Goal: Information Seeking & Learning: Learn about a topic

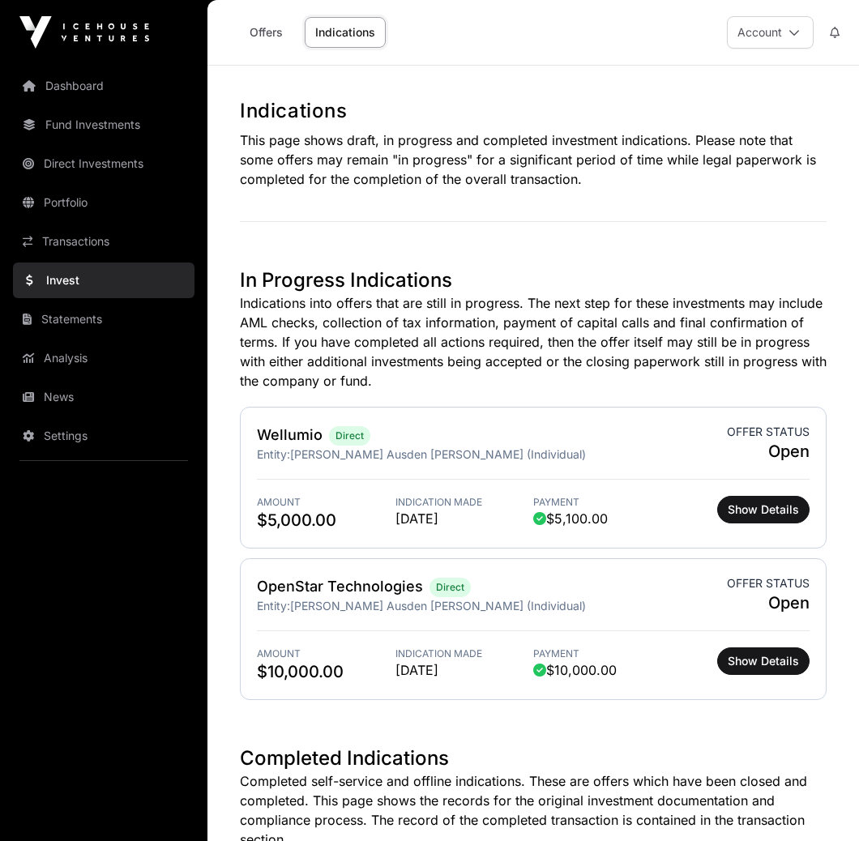
click at [177, 6] on div "Dashboard Fund Investments Direct Investments Portfolio Transactions Invest Sta…" at bounding box center [103, 420] width 207 height 841
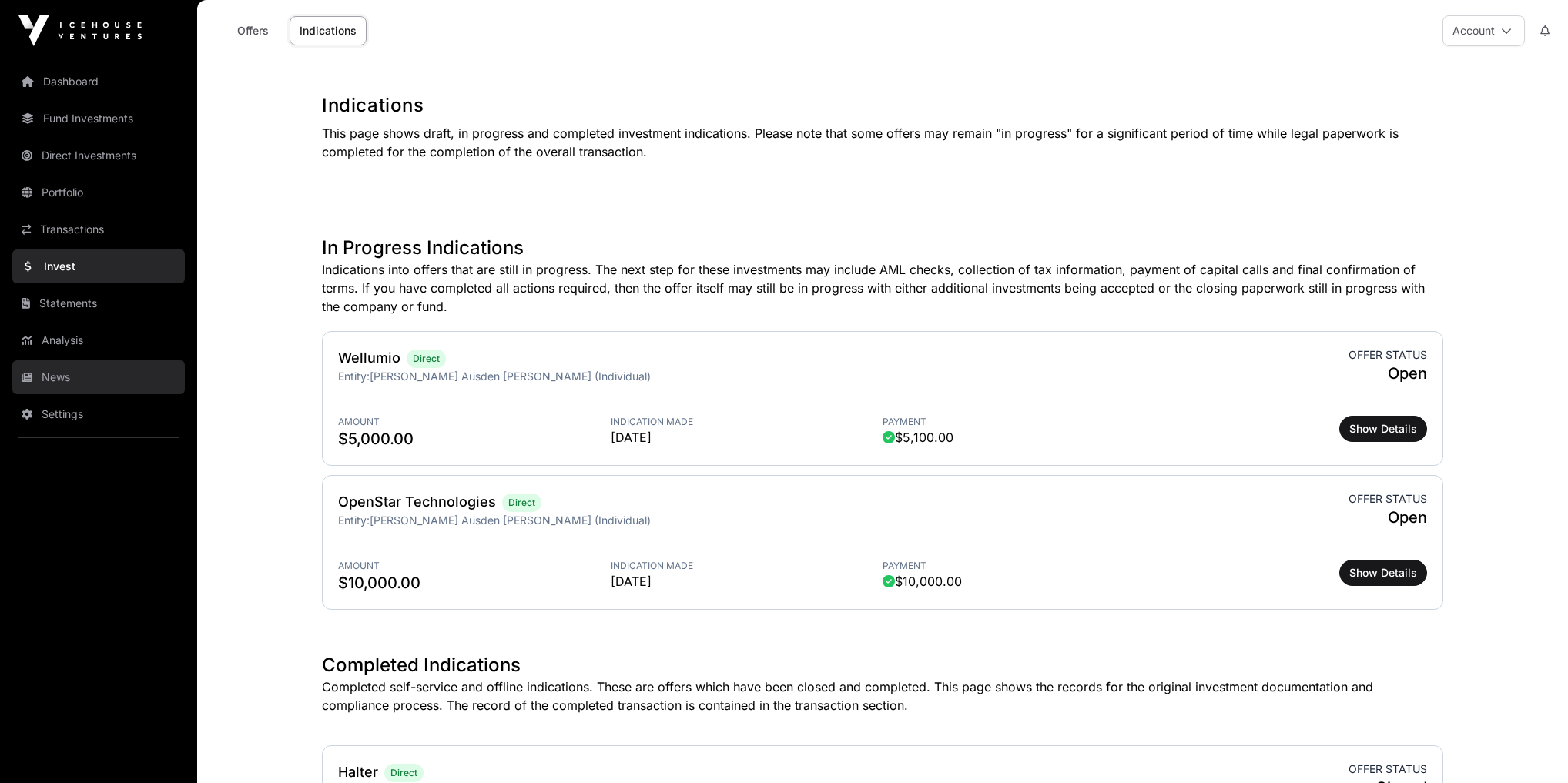
click at [56, 382] on link "News" at bounding box center [99, 377] width 173 height 34
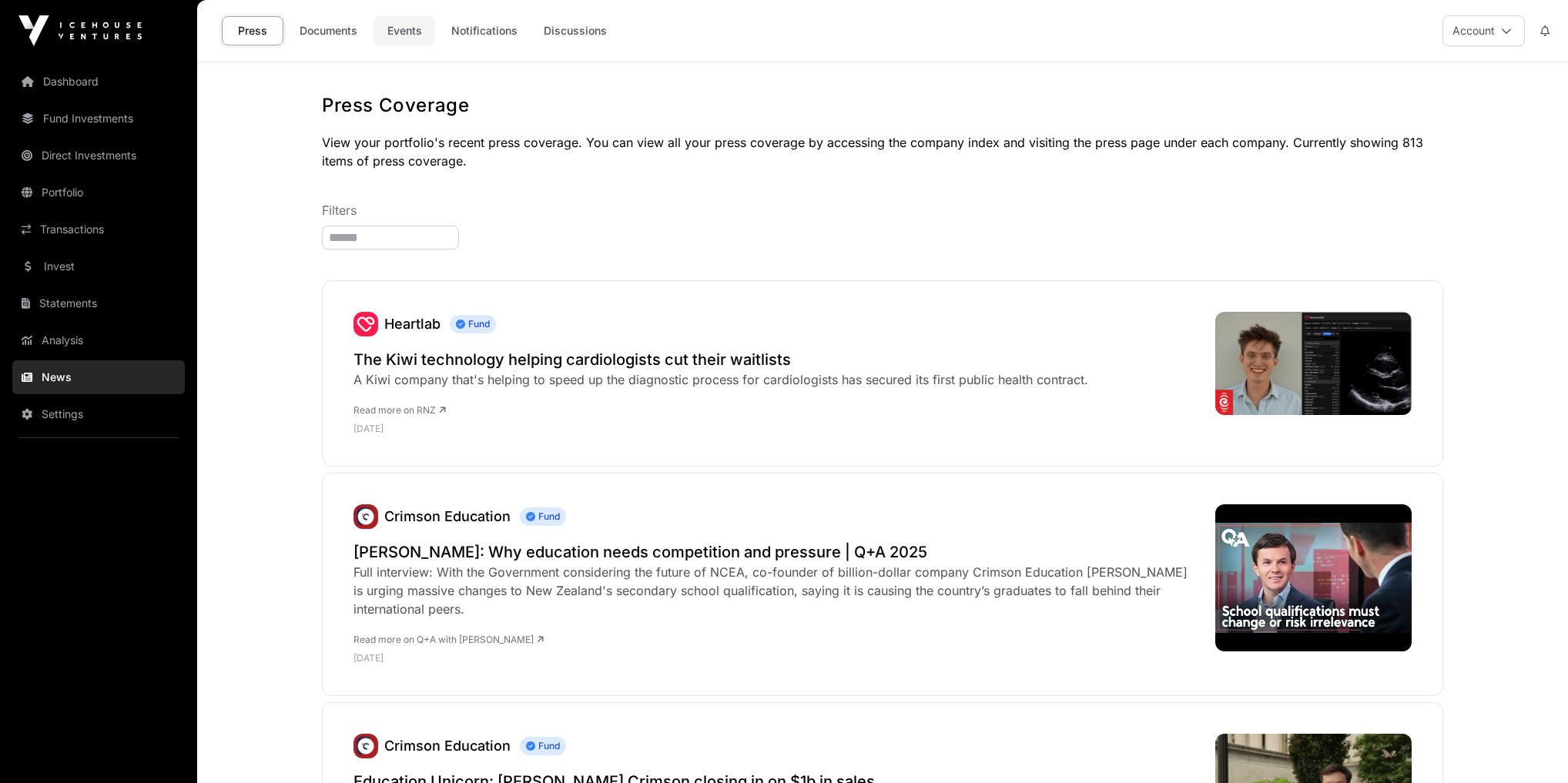
click at [400, 23] on link "Events" at bounding box center [404, 30] width 62 height 29
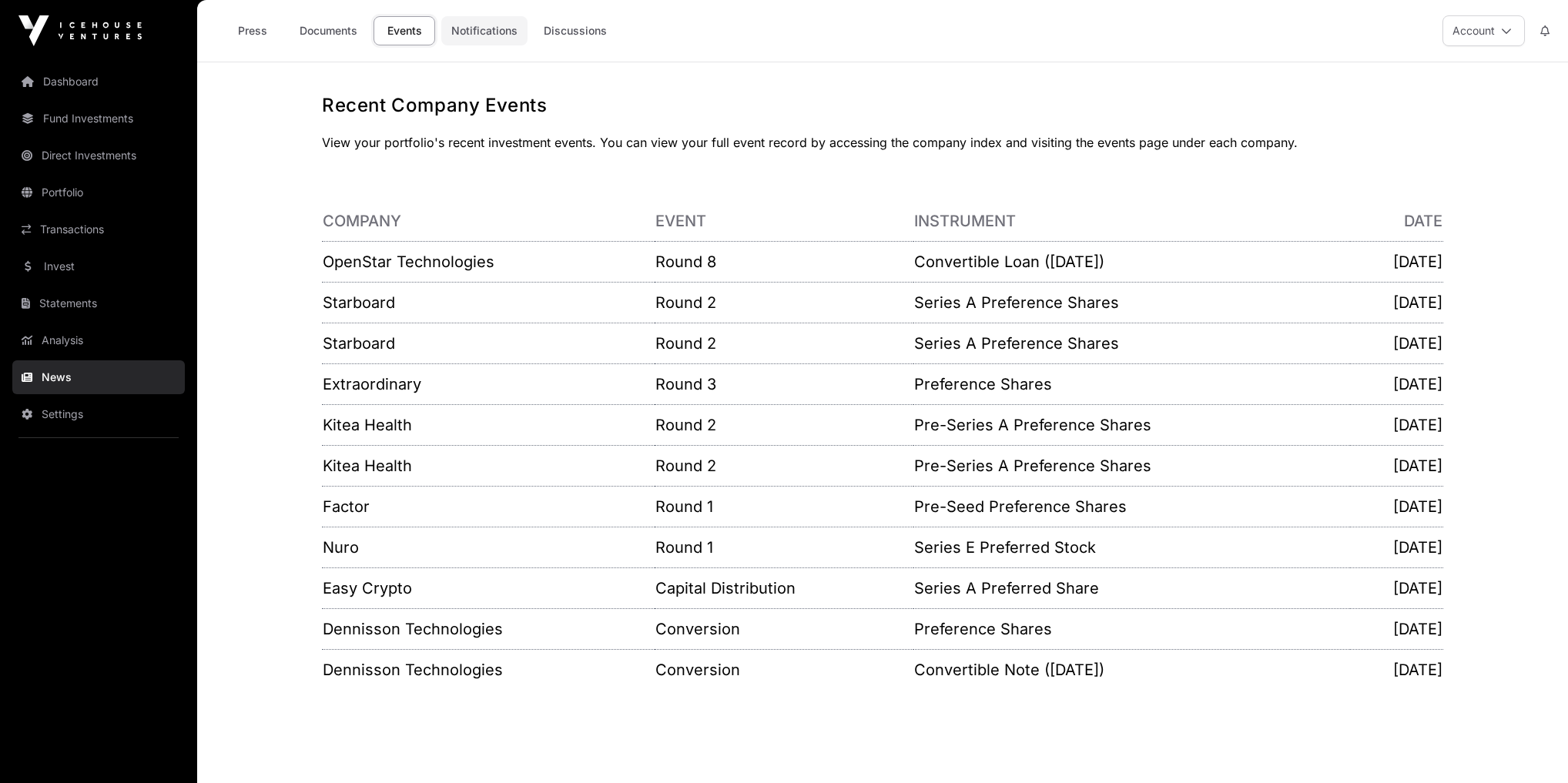
click at [478, 25] on link "Notifications" at bounding box center [484, 30] width 86 height 29
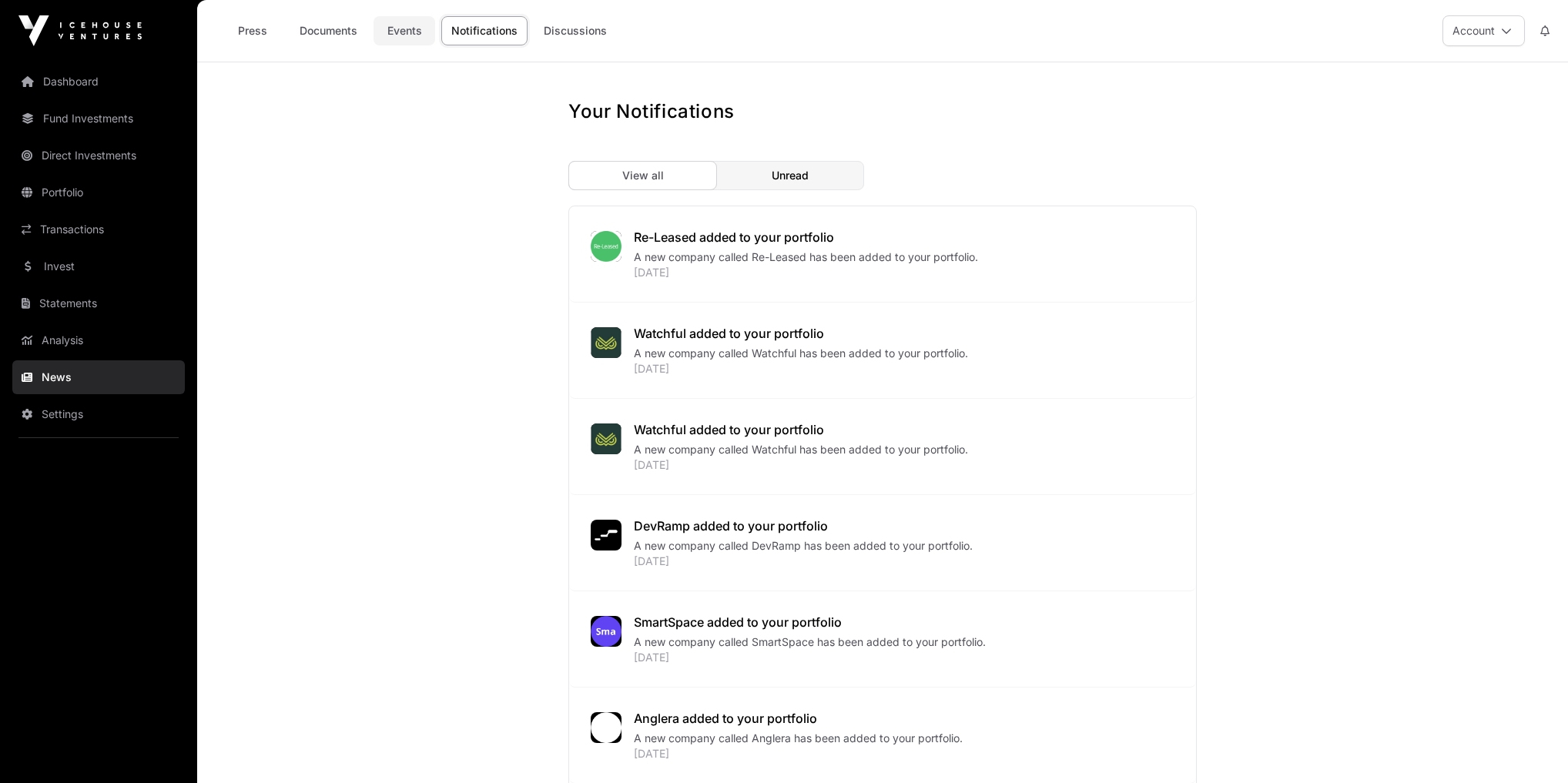
click at [409, 40] on link "Events" at bounding box center [404, 30] width 62 height 29
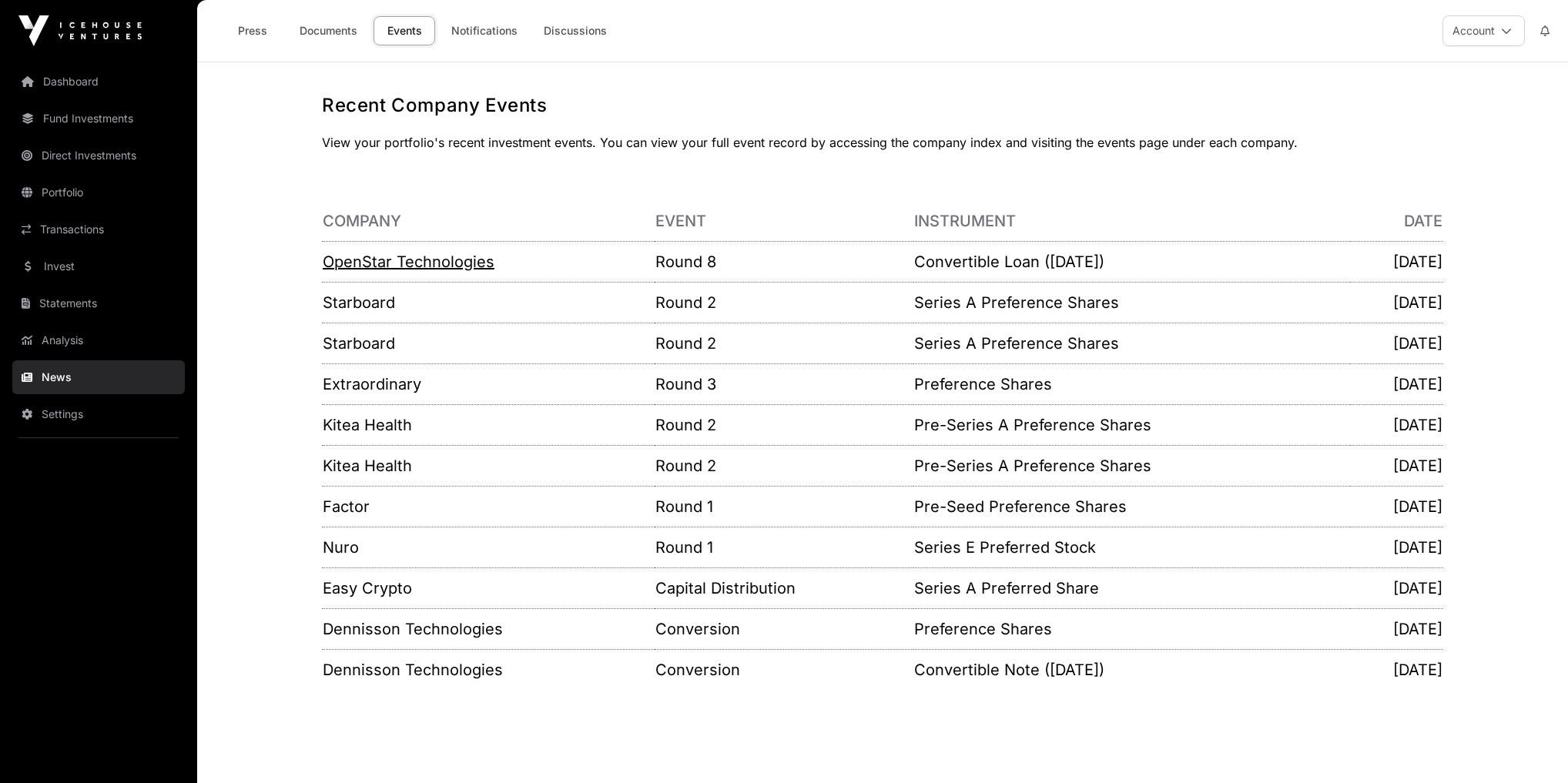
click at [370, 257] on link "OpenStar Technologies" at bounding box center [409, 261] width 172 height 18
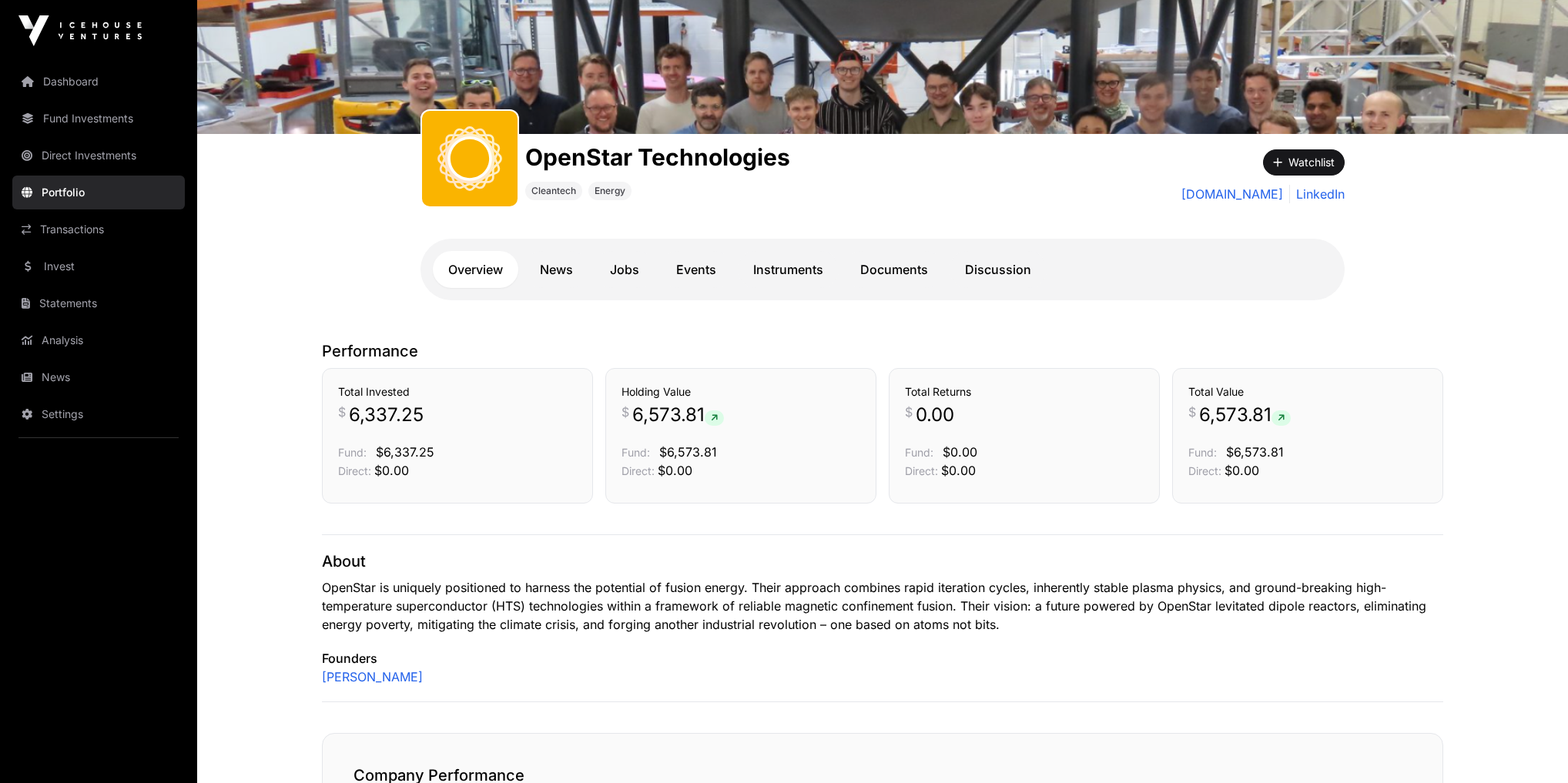
scroll to position [124, 0]
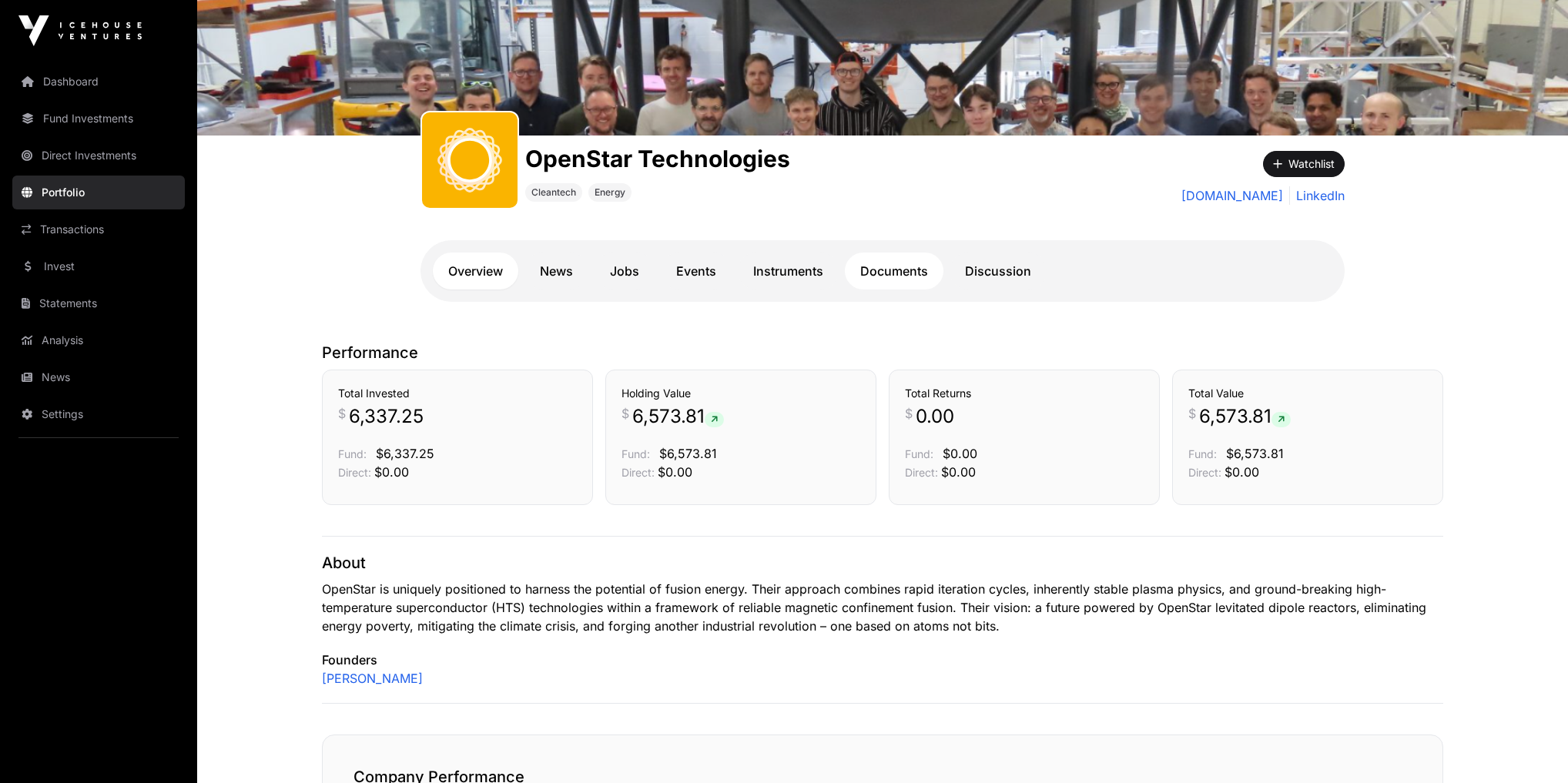
click at [815, 262] on link "Documents" at bounding box center [894, 271] width 99 height 37
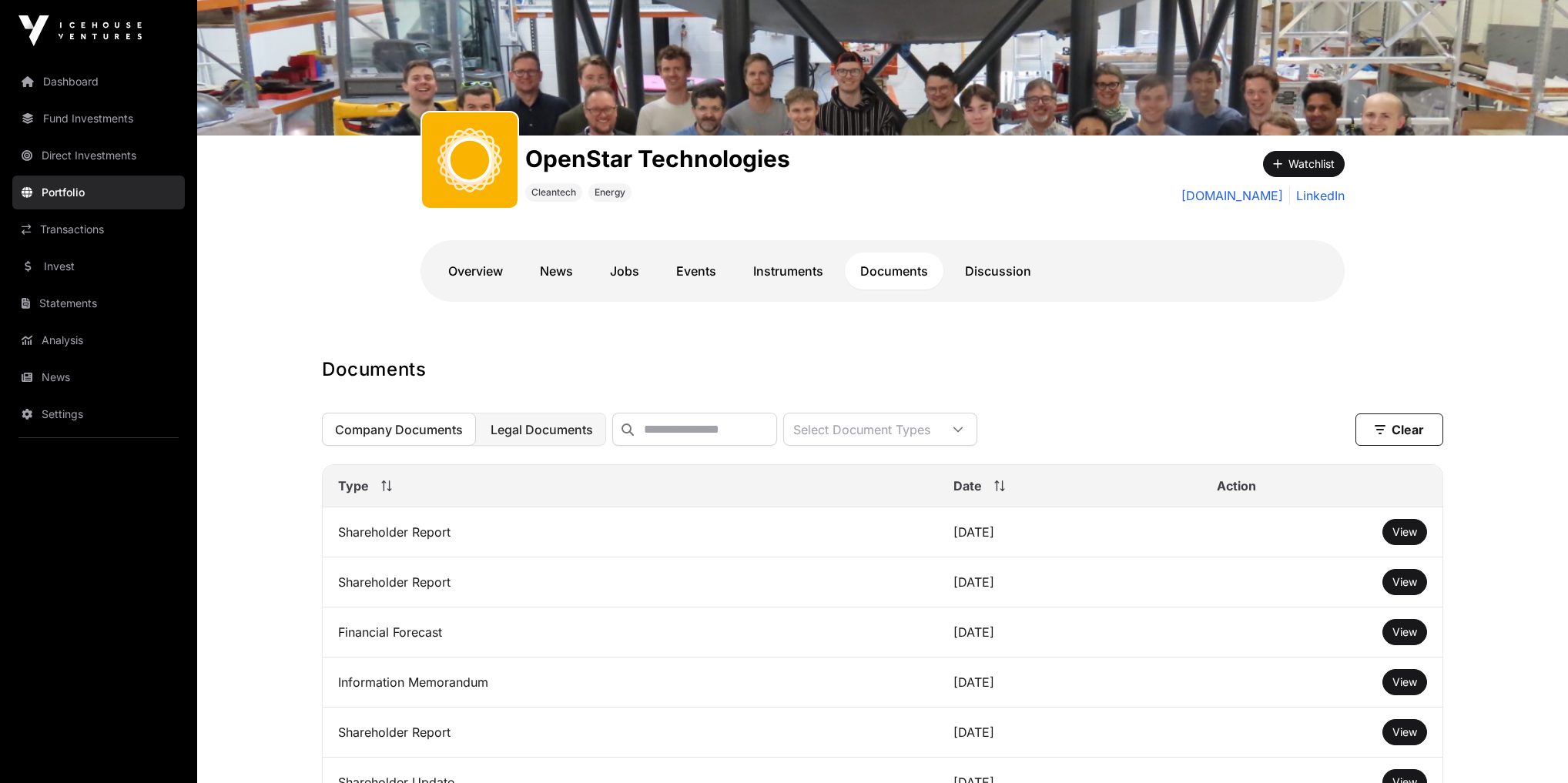
drag, startPoint x: 537, startPoint y: 421, endPoint x: 536, endPoint y: 429, distance: 8.1
click at [536, 423] on button "Legal Documents" at bounding box center [542, 429] width 128 height 33
click at [815, 539] on span "View" at bounding box center [1405, 532] width 25 height 13
